Goal: Task Accomplishment & Management: Use online tool/utility

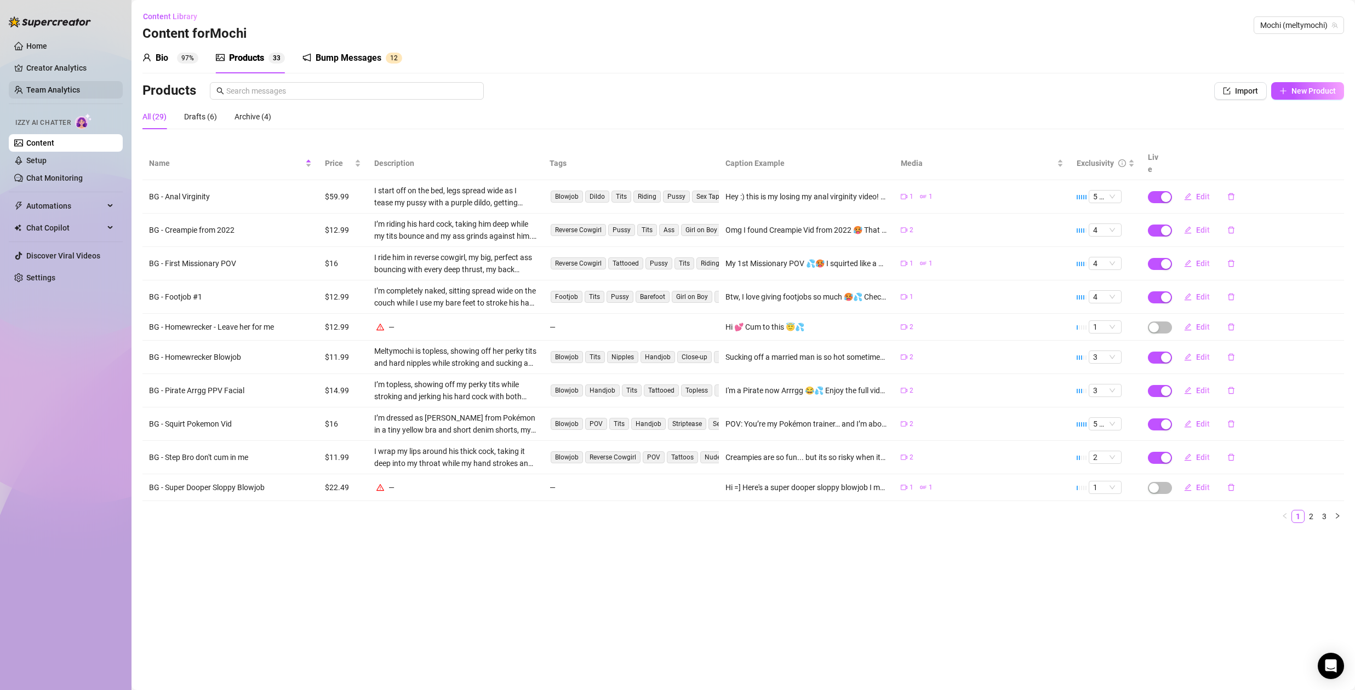
click at [59, 87] on link "Team Analytics" at bounding box center [53, 89] width 54 height 9
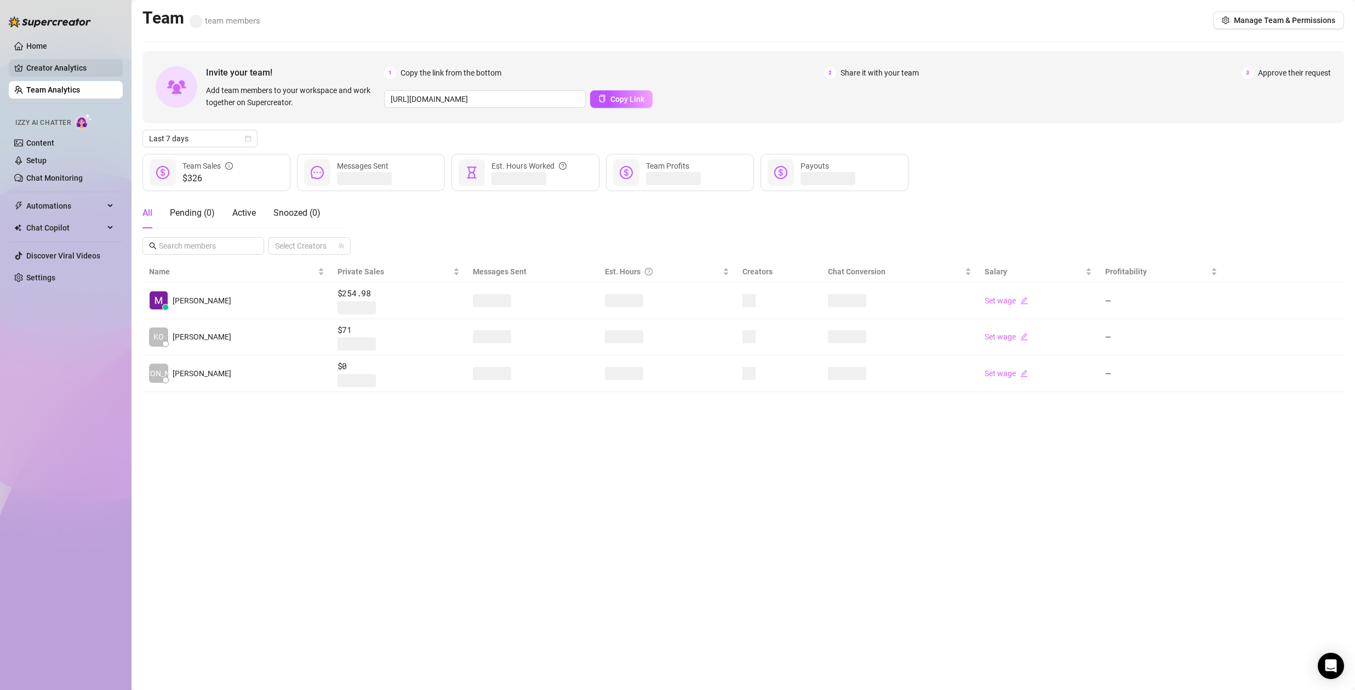
click at [61, 68] on link "Creator Analytics" at bounding box center [70, 68] width 88 height 18
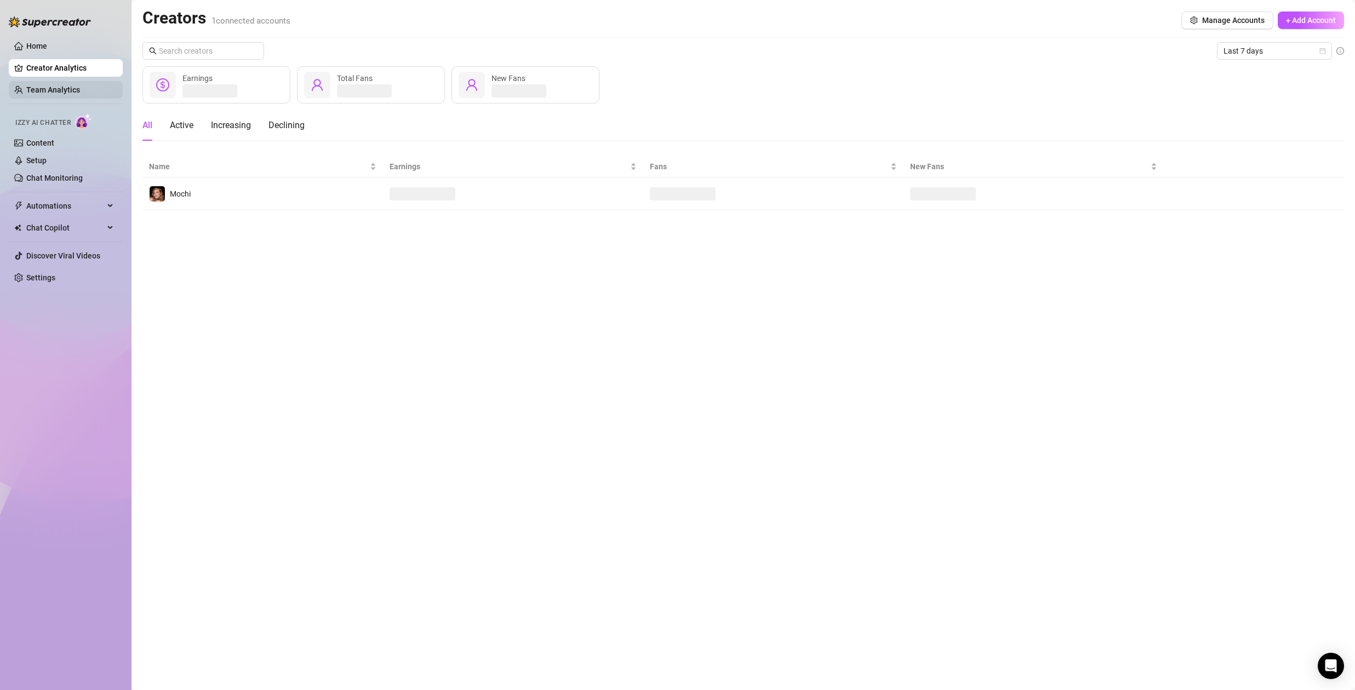
click at [70, 87] on link "Team Analytics" at bounding box center [53, 89] width 54 height 9
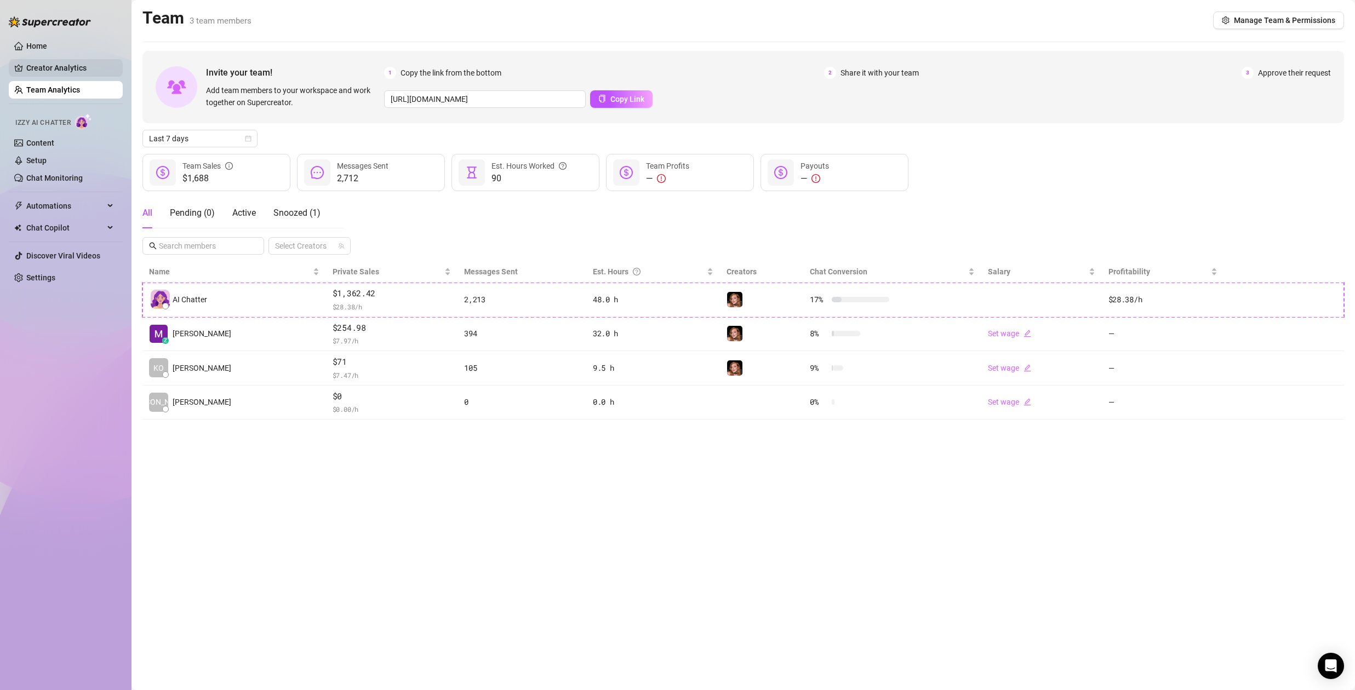
click at [88, 69] on link "Creator Analytics" at bounding box center [70, 68] width 88 height 18
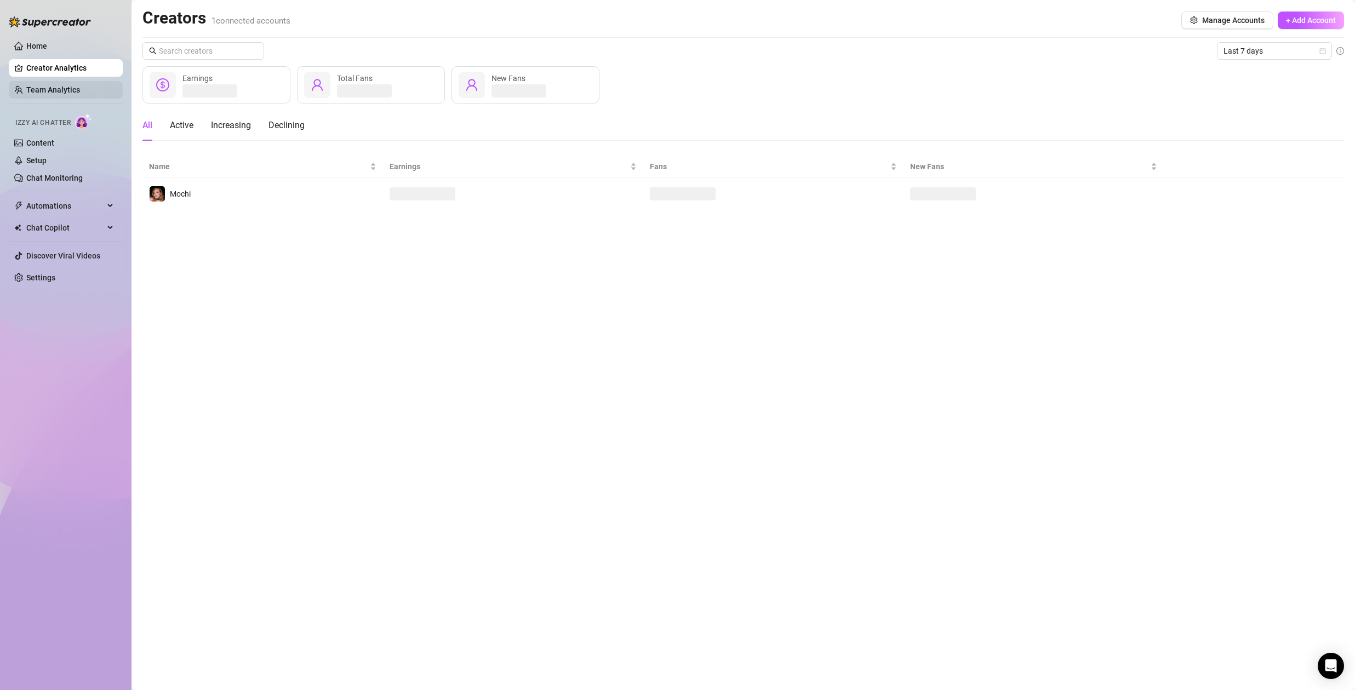
click at [80, 89] on link "Team Analytics" at bounding box center [53, 89] width 54 height 9
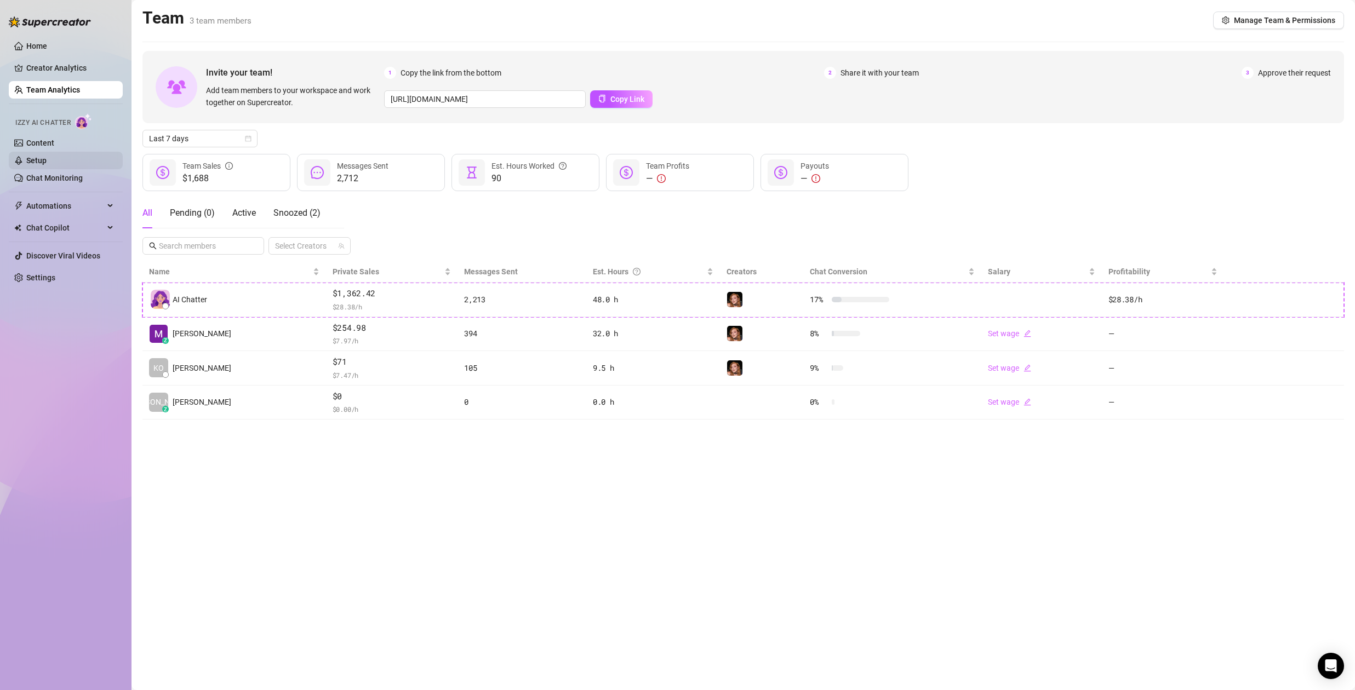
click at [42, 157] on link "Setup" at bounding box center [36, 160] width 20 height 9
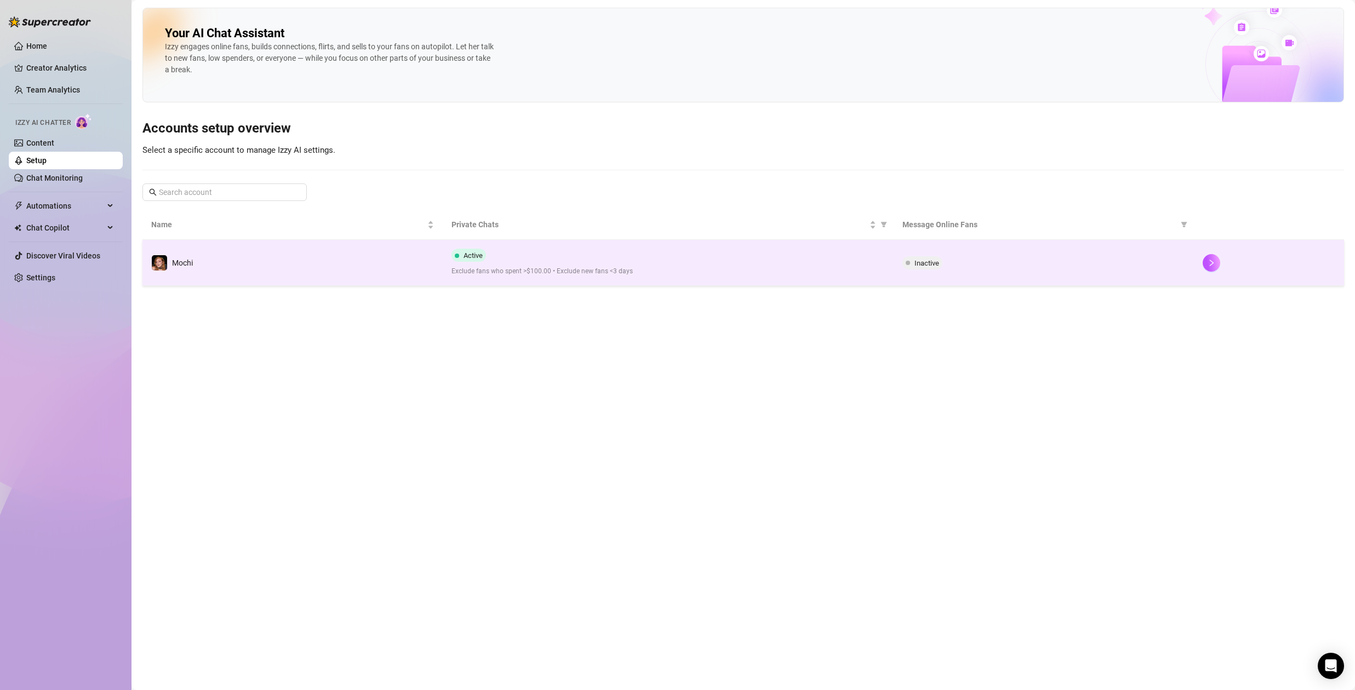
click at [597, 262] on div "Active Exclude fans who spent >$100.00 • Exclude new fans <3 days" at bounding box center [667, 263] width 433 height 28
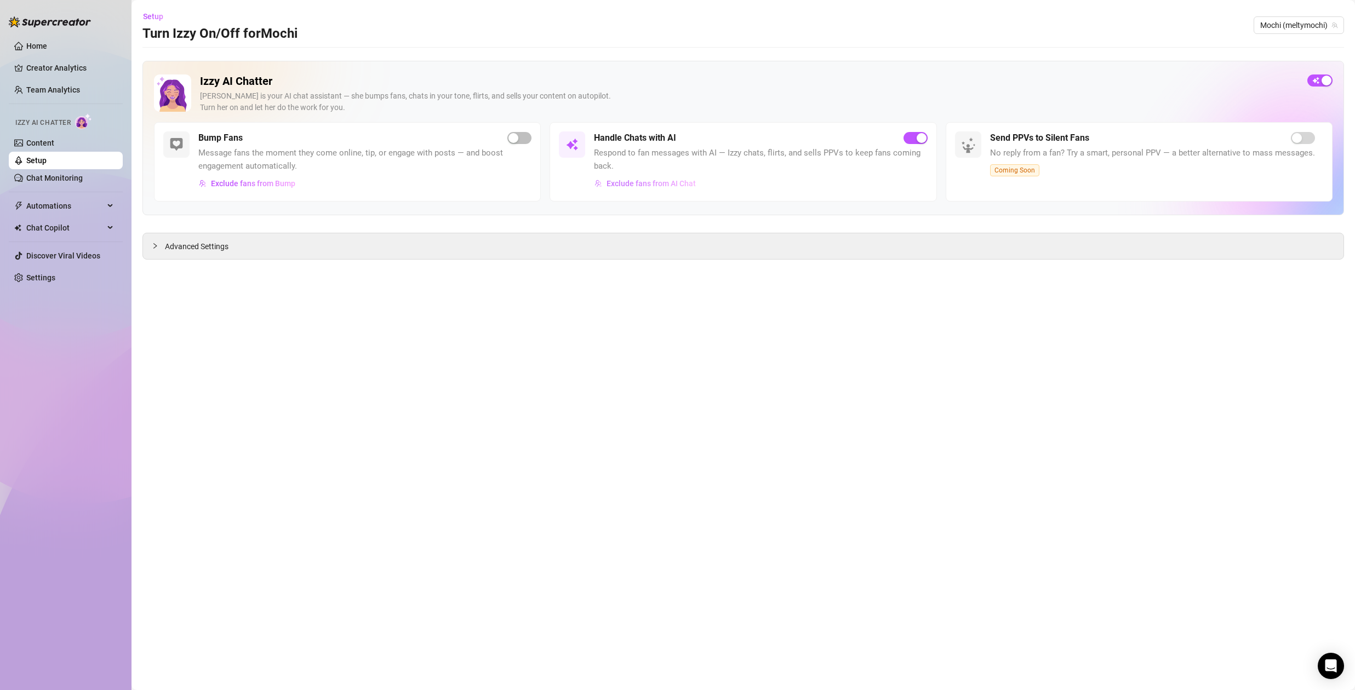
click at [669, 187] on span "Exclude fans from AI Chat" at bounding box center [650, 183] width 89 height 9
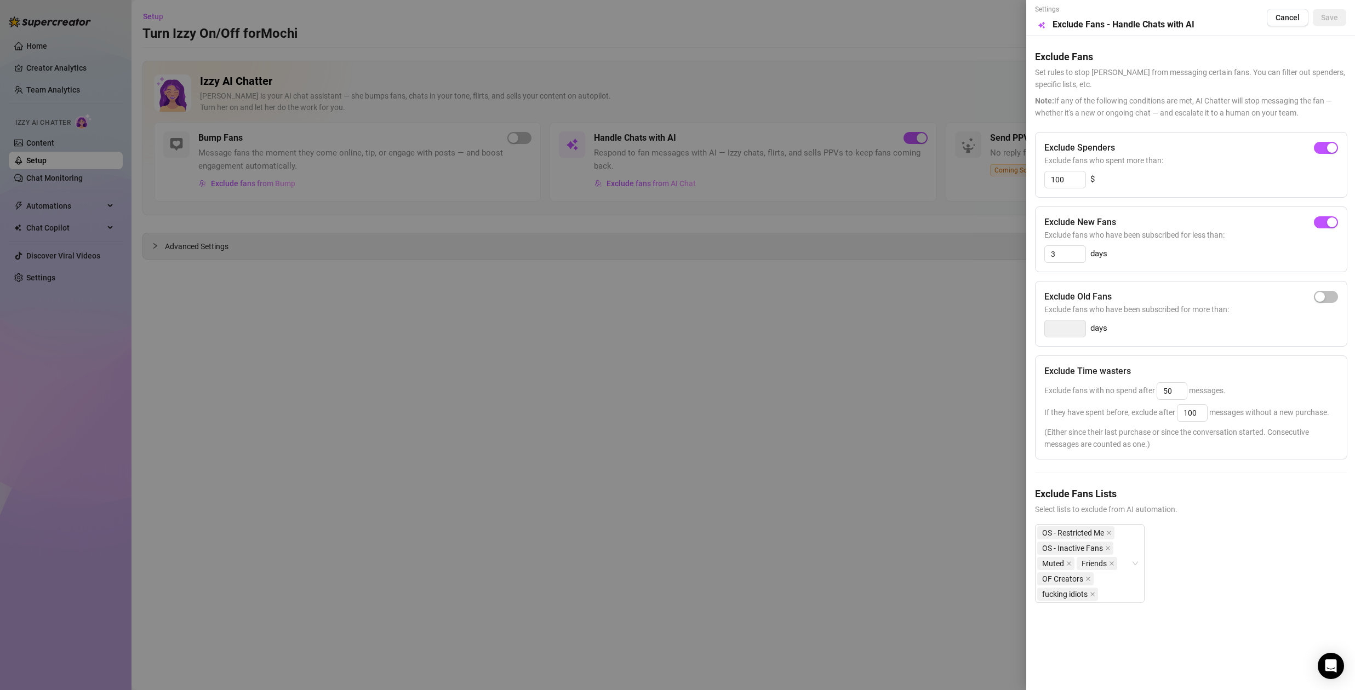
click at [67, 140] on div at bounding box center [677, 345] width 1355 height 690
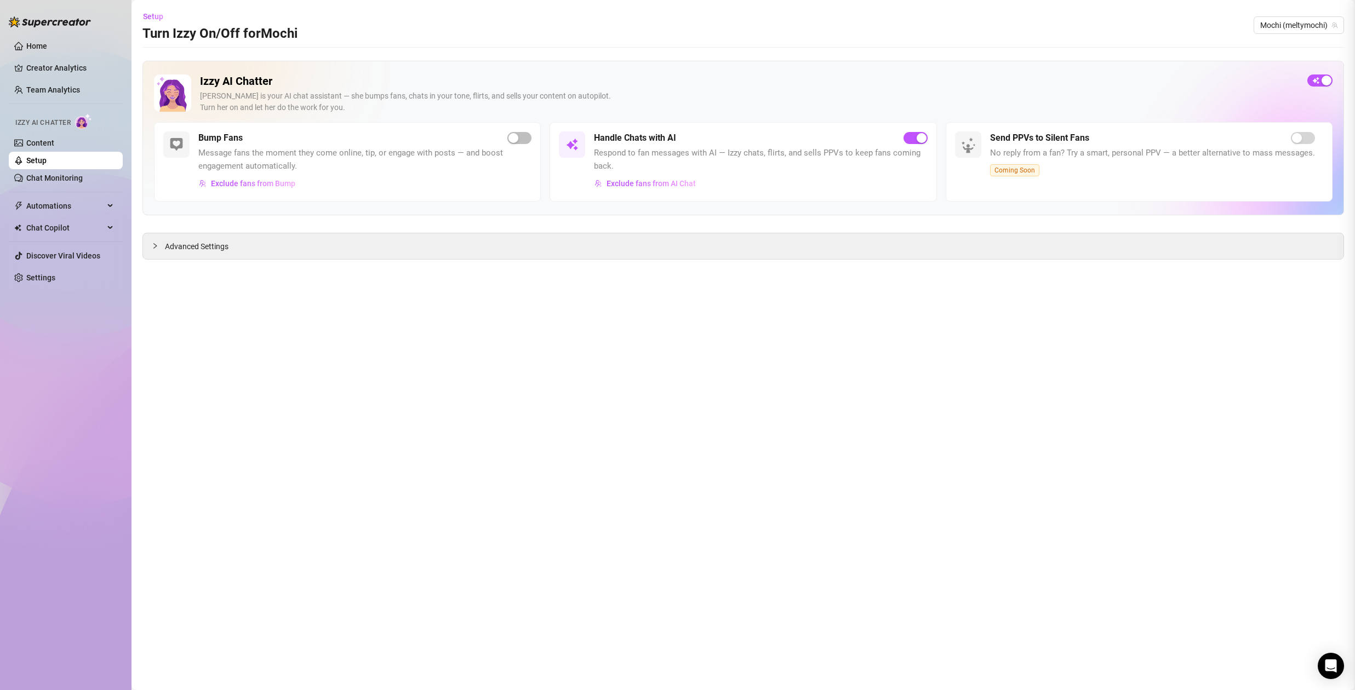
click at [51, 144] on link "Content" at bounding box center [40, 143] width 28 height 9
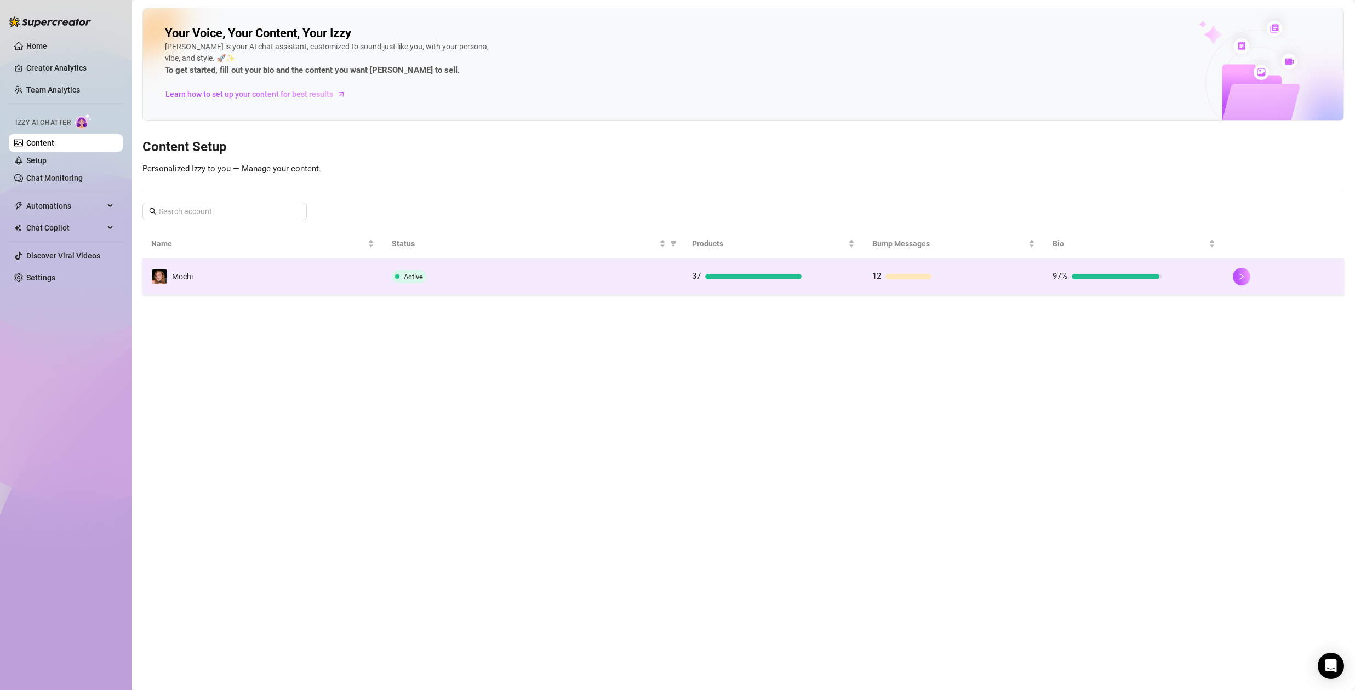
click at [641, 294] on td "Active" at bounding box center [533, 277] width 300 height 36
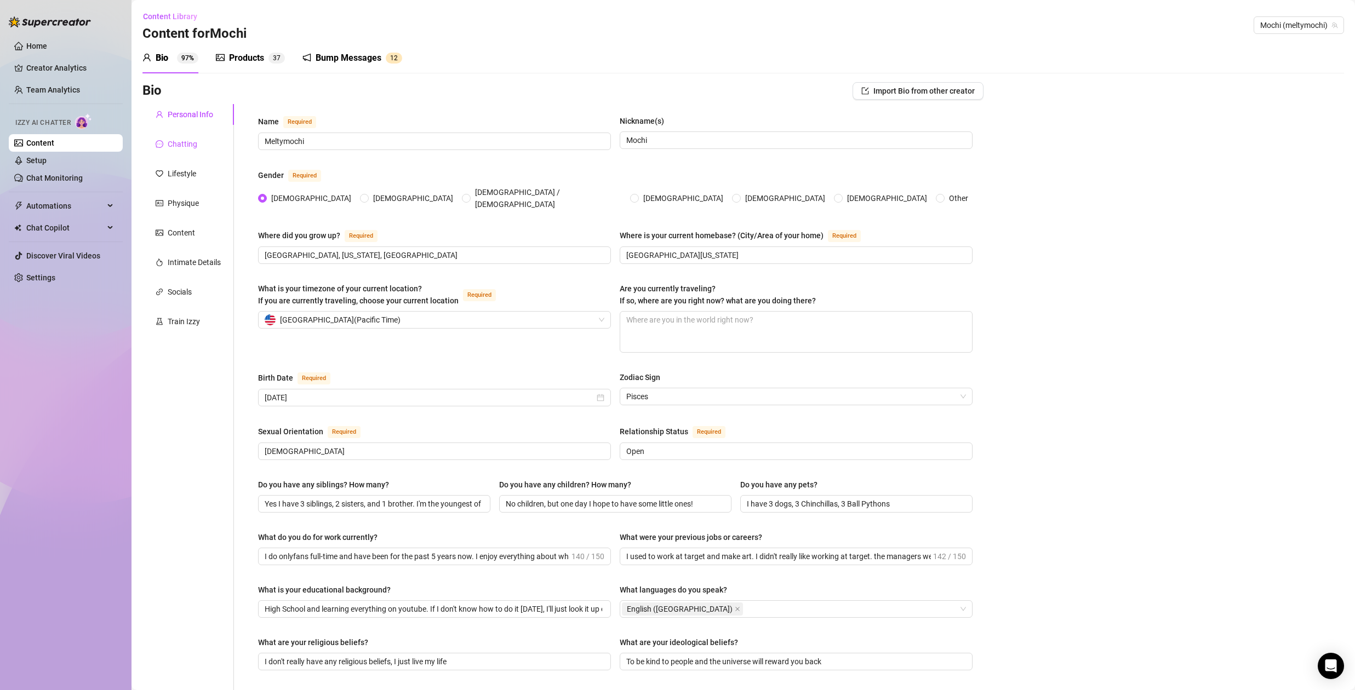
click at [193, 146] on div "Chatting" at bounding box center [183, 144] width 30 height 12
